Goal: Task Accomplishment & Management: Use online tool/utility

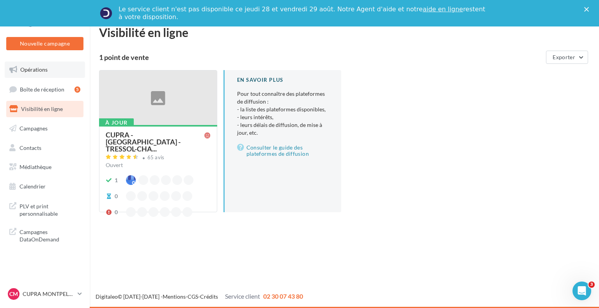
click at [39, 71] on span "Opérations" at bounding box center [33, 69] width 27 height 7
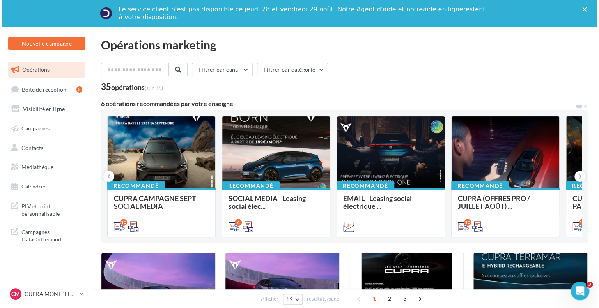
scroll to position [39, 0]
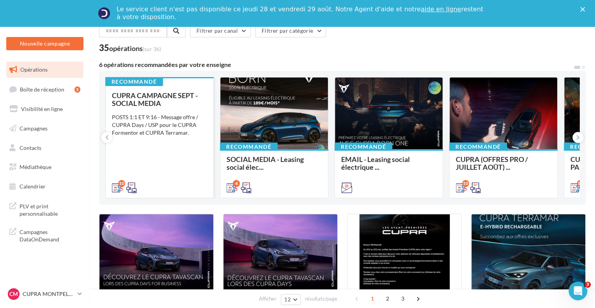
click at [175, 132] on div "POSTS 1:1 ET 9:16 - Message offre / CUPRA Days / USP pour le CUPRA Formentor et…" at bounding box center [159, 124] width 95 height 23
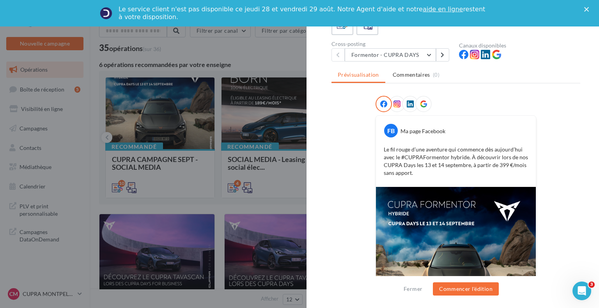
scroll to position [60, 0]
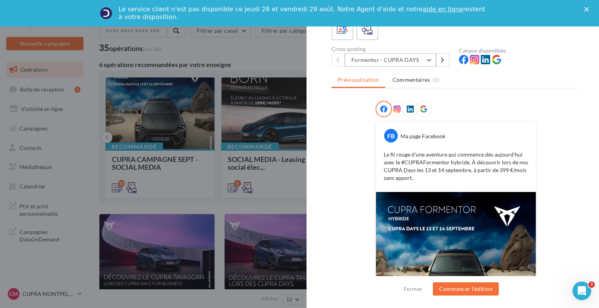
click at [407, 61] on button "Formentor - CUPRA DAYS" at bounding box center [390, 59] width 91 height 13
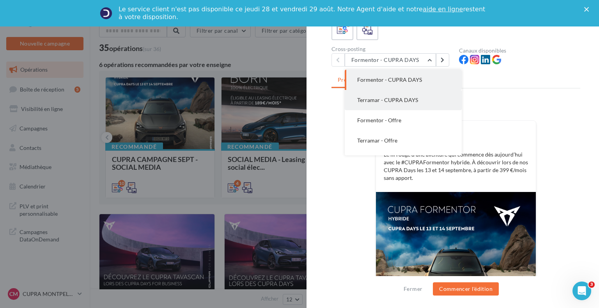
click at [407, 97] on span "Terramar - CUPRA DAYS" at bounding box center [387, 100] width 61 height 7
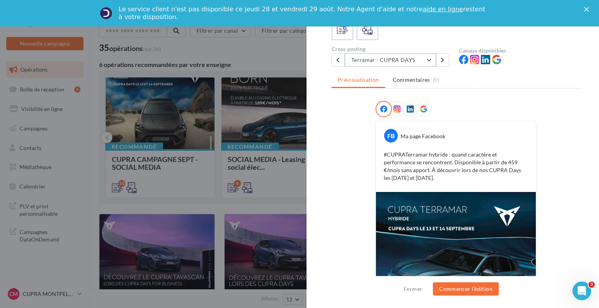
click at [412, 65] on button "Terramar - CUPRA DAYS" at bounding box center [390, 59] width 91 height 13
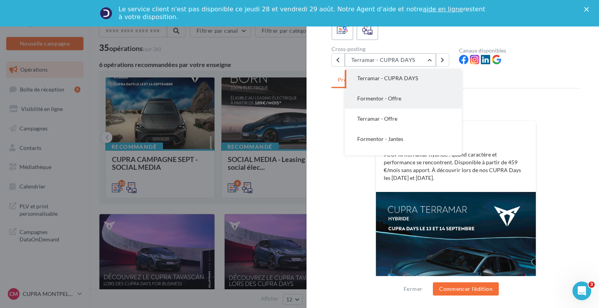
scroll to position [39, 0]
click at [401, 87] on button "Formentor - Offre" at bounding box center [403, 81] width 117 height 20
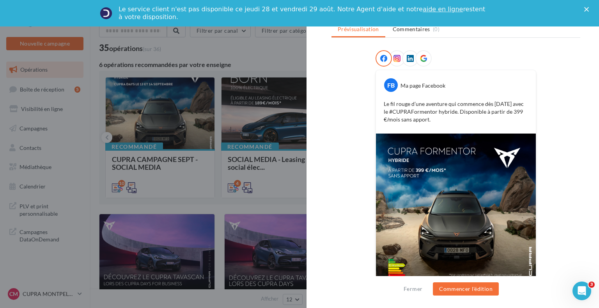
scroll to position [129, 0]
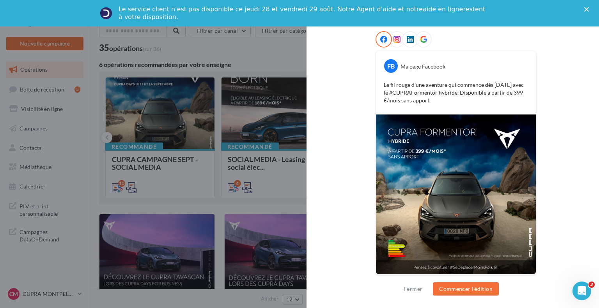
click at [553, 138] on div "FB Ma page Facebook Le fil rouge d’une aventure qui commence dès aujourd’hui av…" at bounding box center [455, 158] width 249 height 254
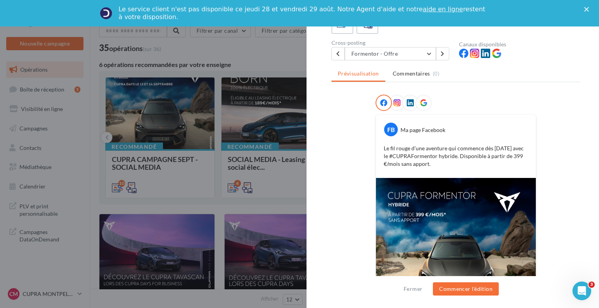
scroll to position [0, 0]
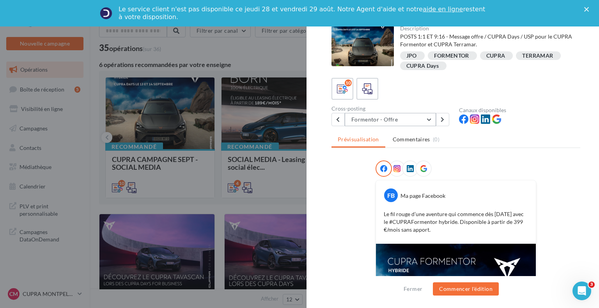
click at [415, 119] on button "Formentor - Offre" at bounding box center [390, 119] width 91 height 13
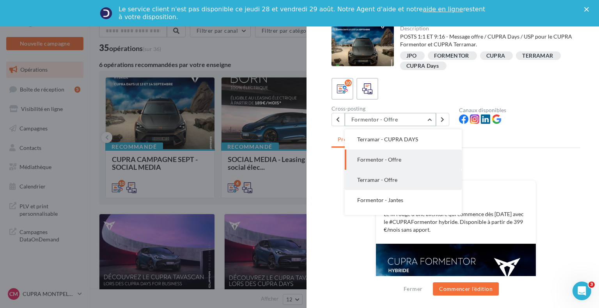
scroll to position [59, 0]
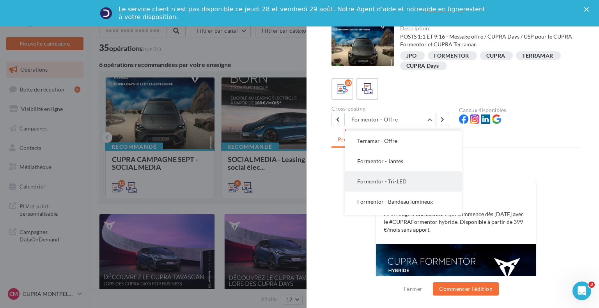
click at [399, 177] on button "Formentor - Tri-LED" at bounding box center [403, 181] width 117 height 20
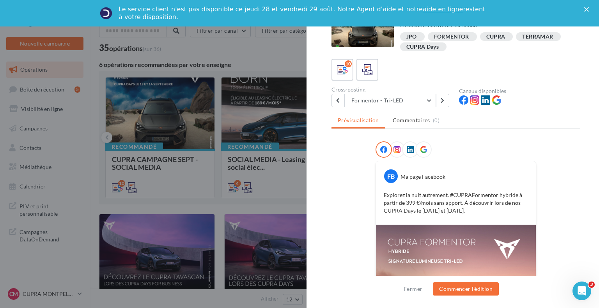
scroll to position [0, 0]
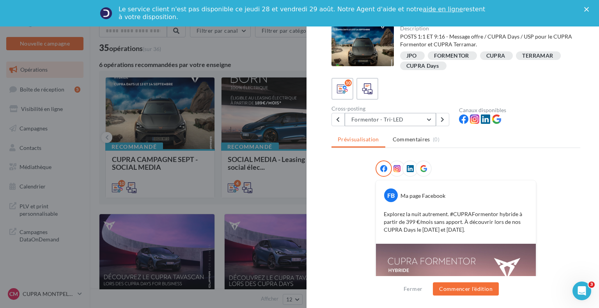
click at [414, 120] on button "Formentor - Tri-LED" at bounding box center [390, 119] width 91 height 13
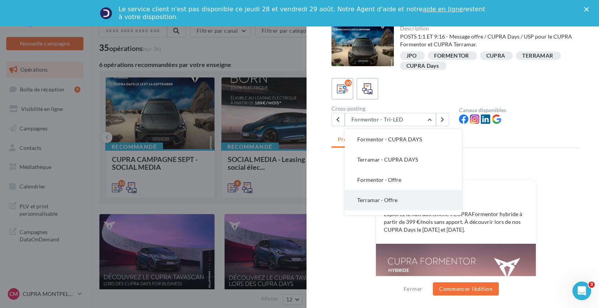
click at [394, 193] on button "Terramar - Offre" at bounding box center [403, 200] width 117 height 20
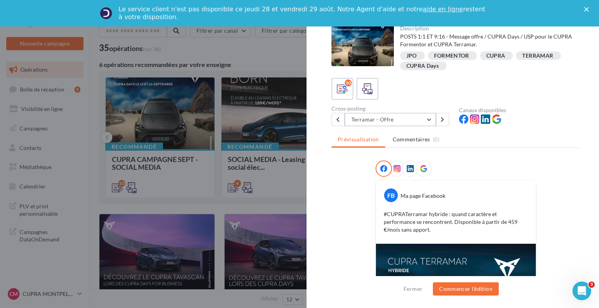
click at [406, 120] on button "Terramar - Offre" at bounding box center [390, 119] width 91 height 13
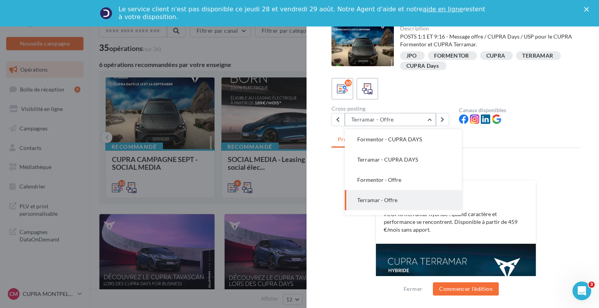
scroll to position [41, 0]
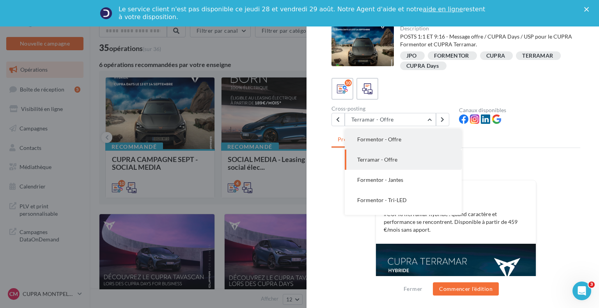
click at [399, 141] on span "Formentor - Offre" at bounding box center [379, 139] width 44 height 7
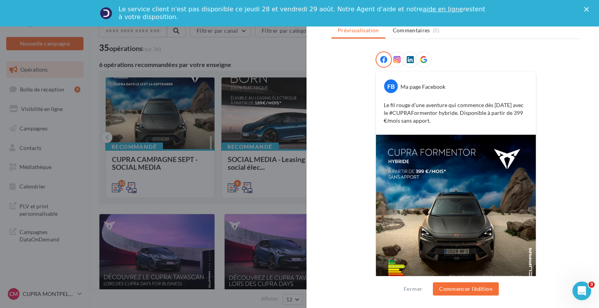
scroll to position [117, 0]
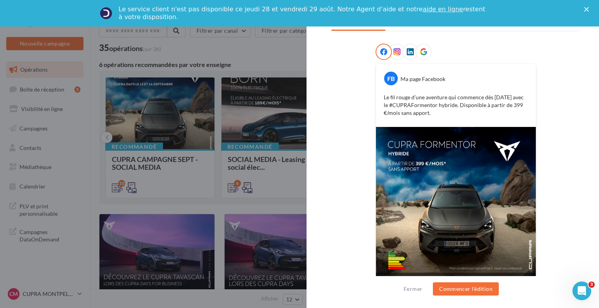
click at [187, 182] on div at bounding box center [299, 154] width 599 height 308
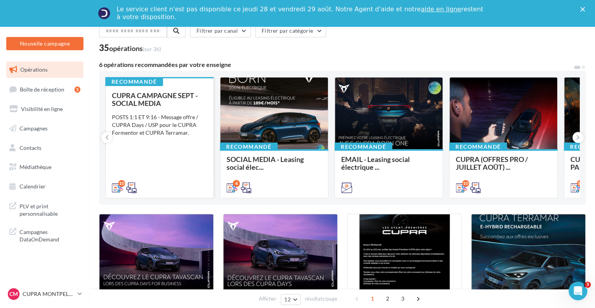
click at [178, 116] on div "POSTS 1:1 ET 9:16 - Message offre / CUPRA Days / USP pour le CUPRA Formentor et…" at bounding box center [159, 124] width 95 height 23
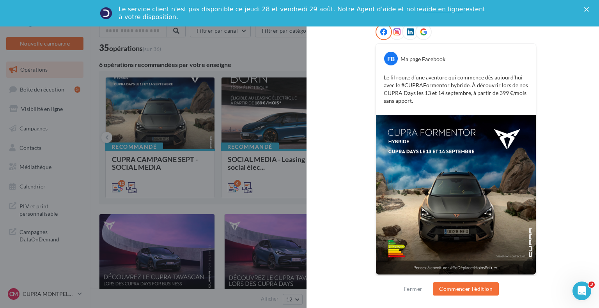
scroll to position [137, 0]
drag, startPoint x: 441, startPoint y: 145, endPoint x: 574, endPoint y: 92, distance: 142.6
click at [574, 92] on div "FB Ma page Facebook Le fil rouge d’une aventure qui commence dès aujourd’hui av…" at bounding box center [455, 154] width 249 height 262
click at [498, 43] on div "FB Ma page Facebook Le fil rouge d’une aventure qui commence dès aujourd’hui av…" at bounding box center [456, 78] width 160 height 71
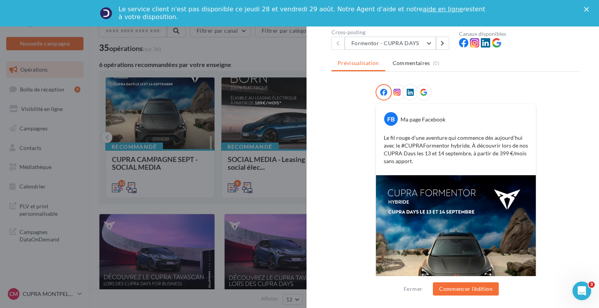
scroll to position [60, 0]
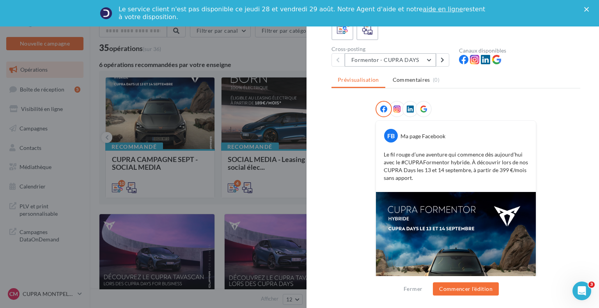
click at [410, 62] on button "Formentor - CUPRA DAYS" at bounding box center [390, 59] width 91 height 13
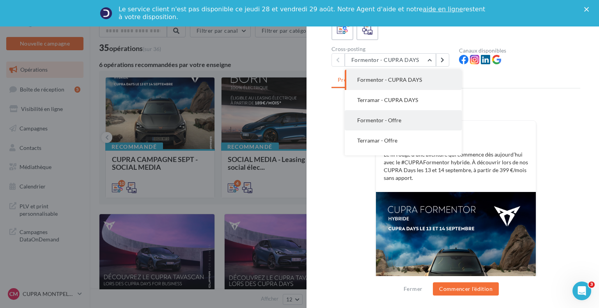
click at [414, 121] on button "Formentor - Offre" at bounding box center [403, 120] width 117 height 20
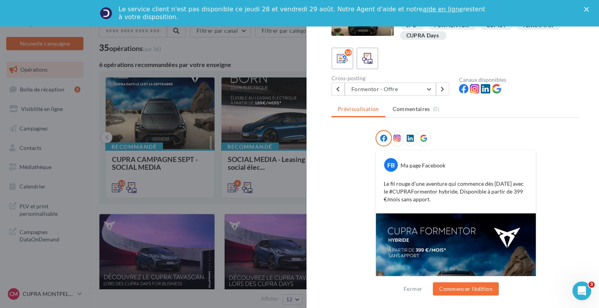
scroll to position [5, 0]
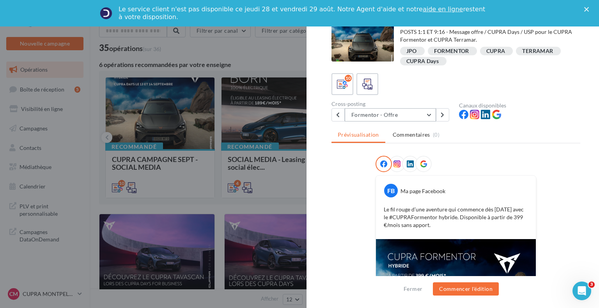
drag, startPoint x: 396, startPoint y: 115, endPoint x: 396, endPoint y: 123, distance: 7.4
click at [396, 115] on button "Formentor - Offre" at bounding box center [390, 114] width 91 height 13
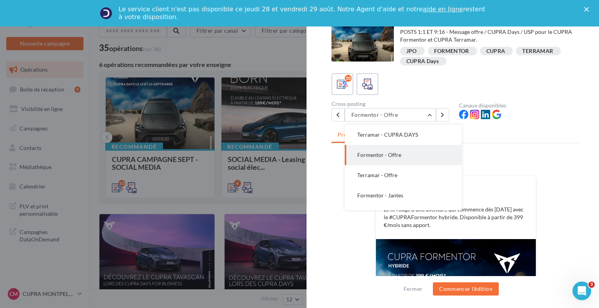
click at [393, 179] on button "Terramar - Offre" at bounding box center [403, 175] width 117 height 20
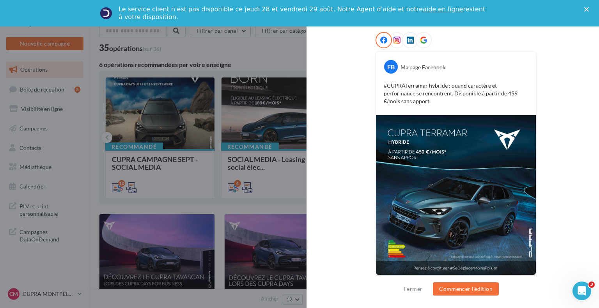
scroll to position [129, 0]
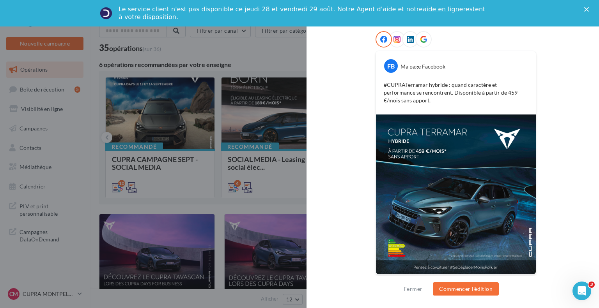
click at [488, 34] on div at bounding box center [455, 40] width 161 height 19
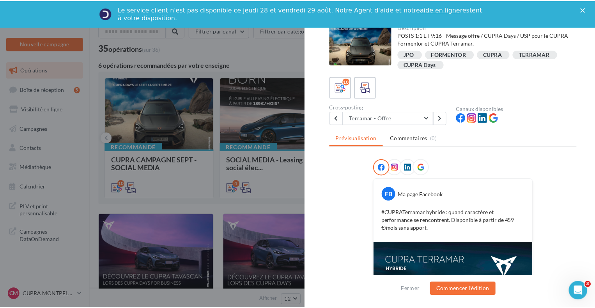
scroll to position [0, 0]
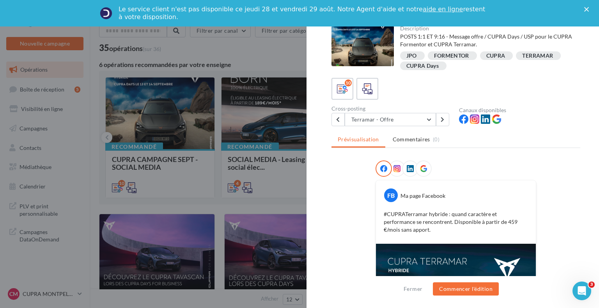
drag, startPoint x: 187, startPoint y: 99, endPoint x: 191, endPoint y: 101, distance: 4.2
click at [189, 101] on div at bounding box center [299, 154] width 599 height 308
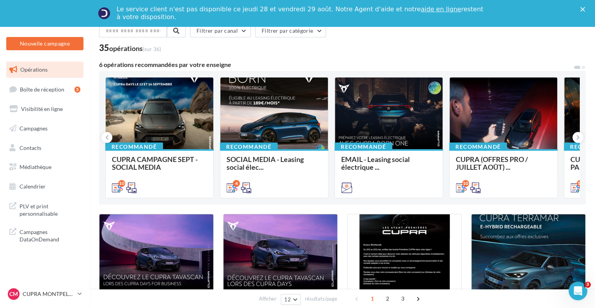
click at [468, 46] on div "35 opérations (sur 36)" at bounding box center [342, 49] width 486 height 10
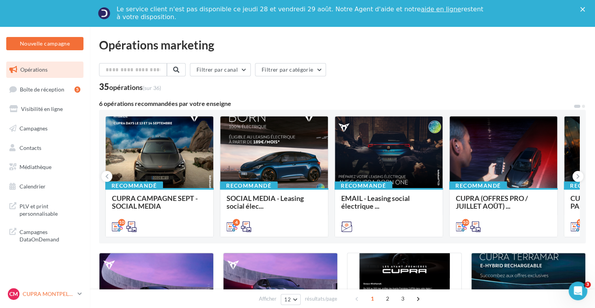
click at [41, 299] on div "CM CUPRA MONTPELLIER cupra_montpellier_ben" at bounding box center [41, 294] width 67 height 12
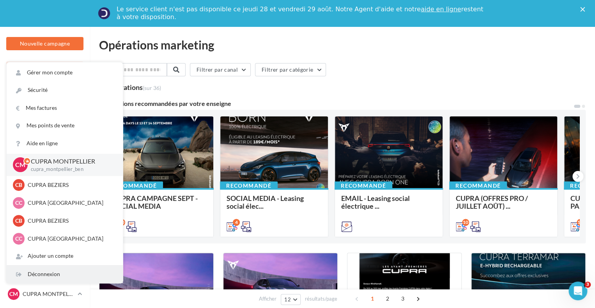
click at [49, 276] on div "Déconnexion" at bounding box center [65, 275] width 116 height 18
